Goal: Find specific page/section: Find specific page/section

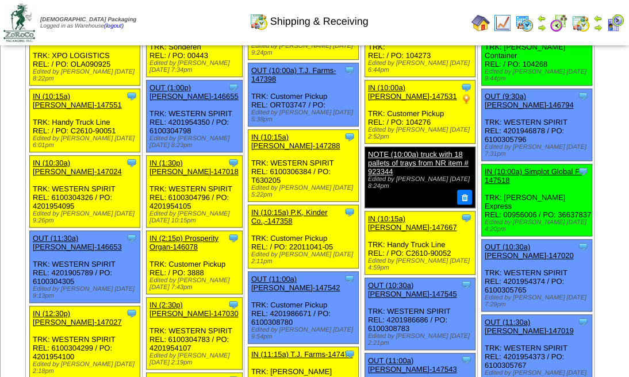
scroll to position [537, 0]
click at [587, 21] on img at bounding box center [581, 23] width 18 height 18
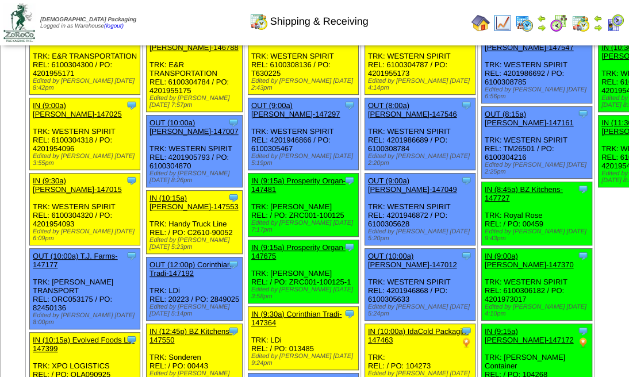
scroll to position [1545, 0]
